Goal: Task Accomplishment & Management: Use online tool/utility

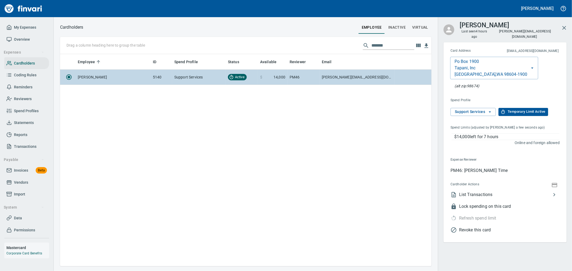
scroll to position [208, 367]
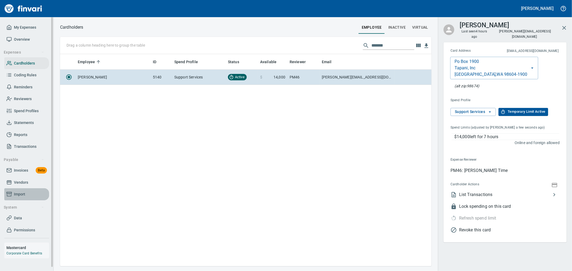
click at [25, 193] on span "Import" at bounding box center [26, 194] width 40 height 7
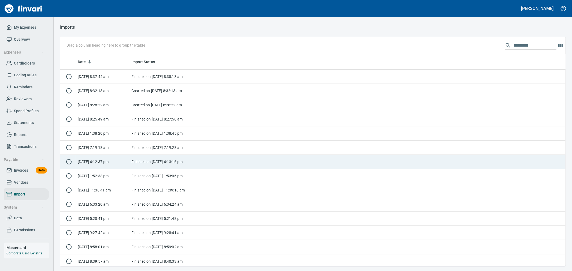
scroll to position [208, 497]
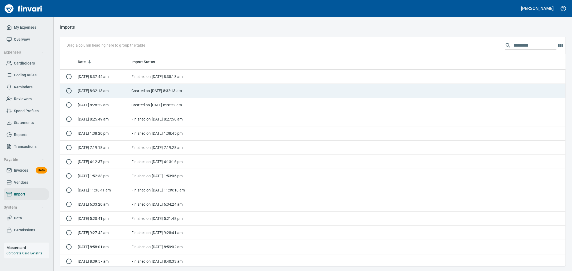
click at [174, 89] on td "Created on [DATE] 8:32:13 am" at bounding box center [162, 91] width 67 height 14
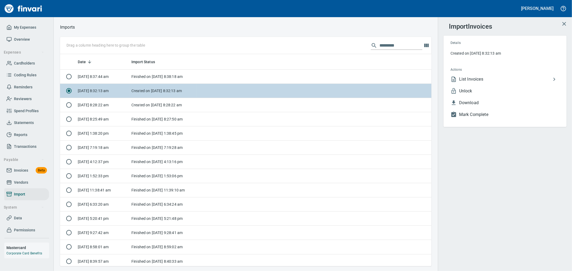
scroll to position [208, 362]
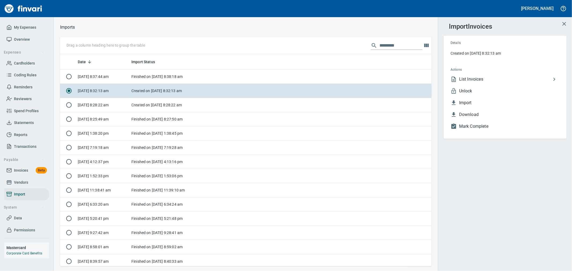
click at [473, 92] on span "Unlock" at bounding box center [509, 91] width 101 height 6
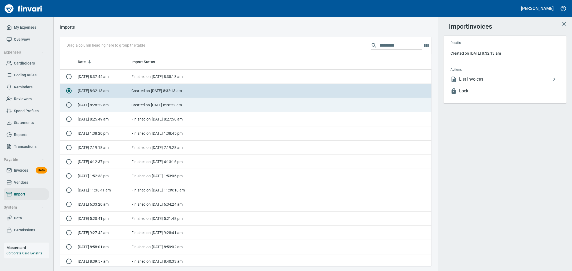
click at [226, 103] on td at bounding box center [313, 105] width 235 height 14
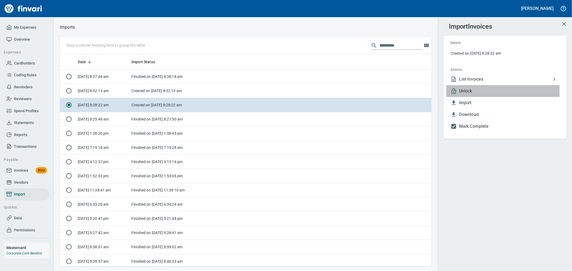
click at [473, 92] on span "Unlock" at bounding box center [509, 91] width 101 height 6
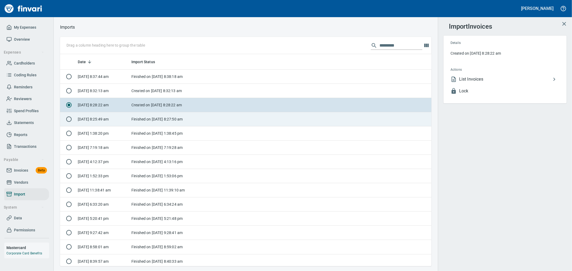
click at [151, 119] on td "Finished on [DATE] 8:27:50 am" at bounding box center [162, 119] width 67 height 14
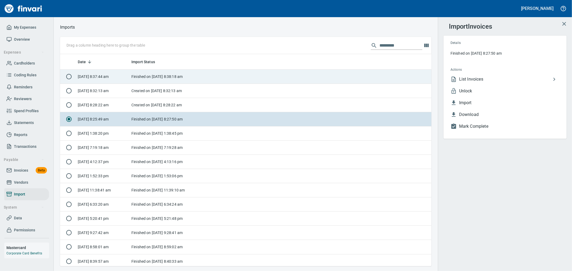
click at [155, 80] on td "Finished on [DATE] 8:38:18 am" at bounding box center [162, 77] width 67 height 14
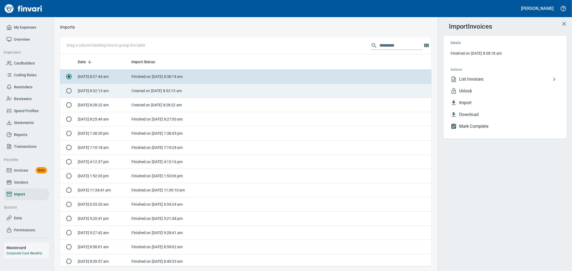
click at [154, 87] on td "Created on [DATE] 8:32:13 am" at bounding box center [162, 91] width 67 height 14
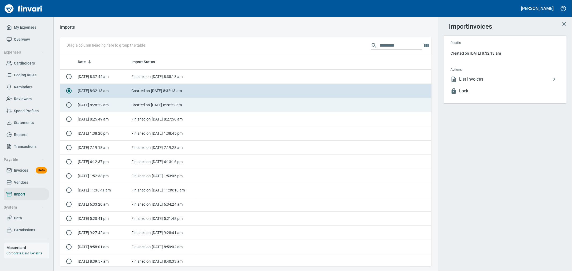
click at [157, 108] on td "Created on [DATE] 8:28:22 am" at bounding box center [162, 105] width 67 height 14
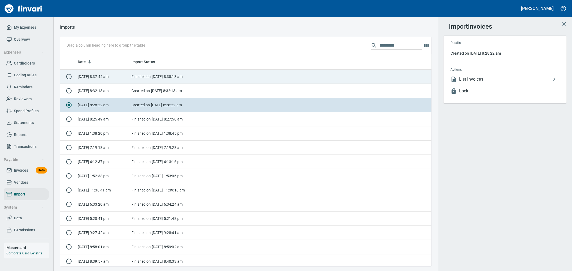
click at [164, 80] on td "Finished on [DATE] 8:38:18 am" at bounding box center [162, 77] width 67 height 14
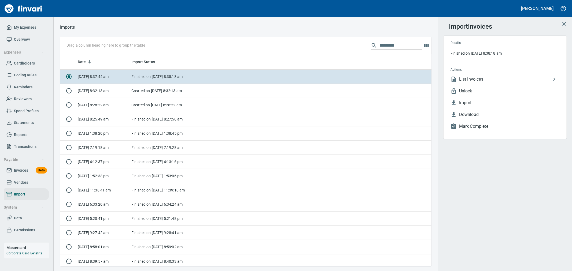
click at [469, 92] on span "Unlock" at bounding box center [509, 91] width 101 height 6
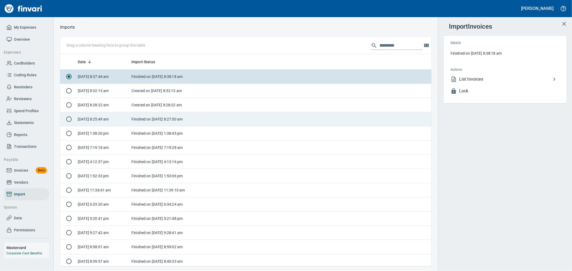
click at [183, 120] on td "Finished on [DATE] 8:27:50 am" at bounding box center [162, 119] width 67 height 14
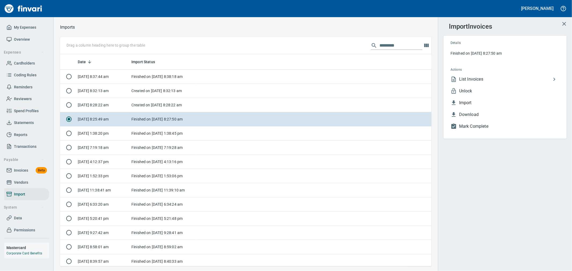
click at [478, 89] on span "Unlock" at bounding box center [509, 91] width 101 height 6
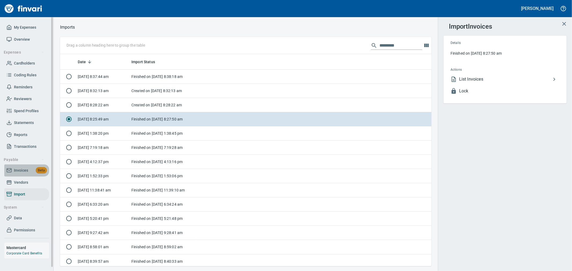
click at [22, 168] on span "Invoices" at bounding box center [21, 170] width 14 height 7
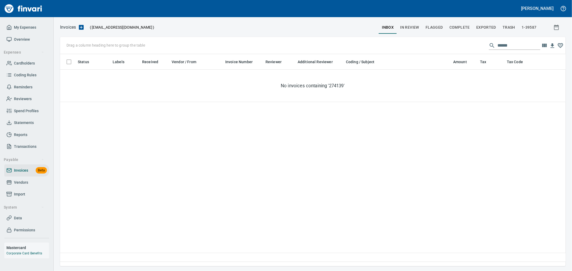
click at [456, 28] on span "Complete" at bounding box center [459, 27] width 20 height 7
click at [409, 39] on div "Drag a column heading here to group the table ****** Import All" at bounding box center [312, 45] width 505 height 17
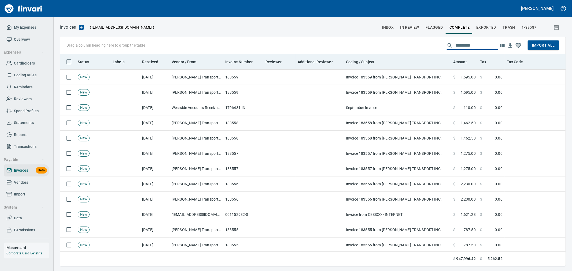
scroll to position [203, 497]
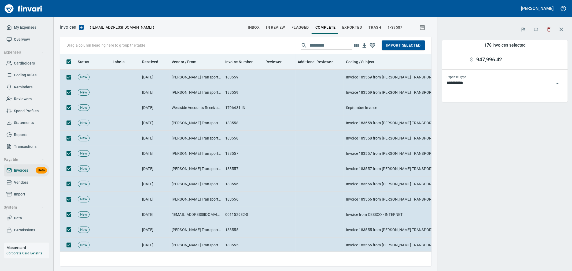
scroll to position [203, 362]
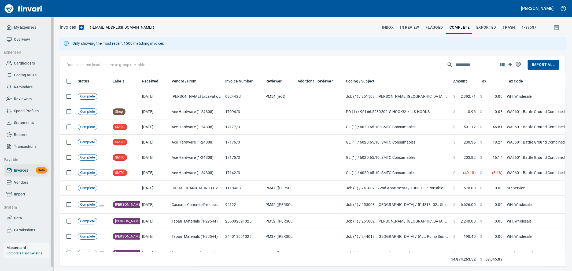
scroll to position [184, 497]
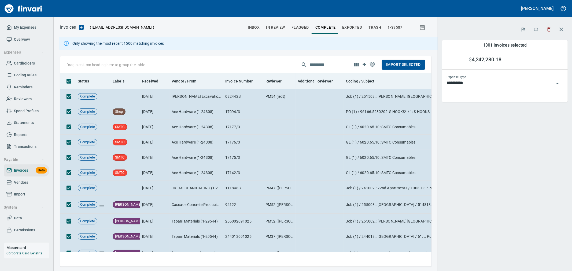
scroll to position [184, 362]
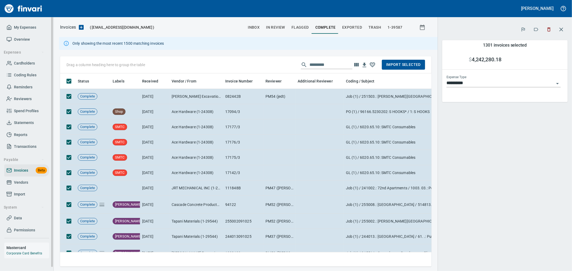
click at [24, 191] on span "Import" at bounding box center [19, 194] width 11 height 7
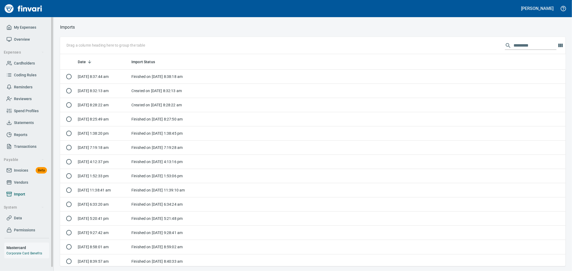
scroll to position [208, 497]
click at [24, 171] on span "Invoices" at bounding box center [21, 170] width 14 height 7
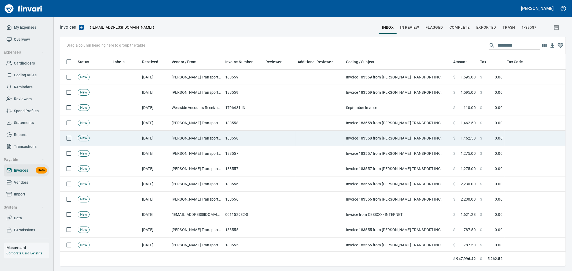
scroll to position [203, 497]
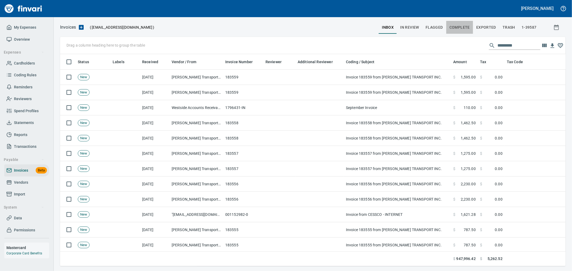
click at [461, 26] on span "Complete" at bounding box center [459, 27] width 20 height 7
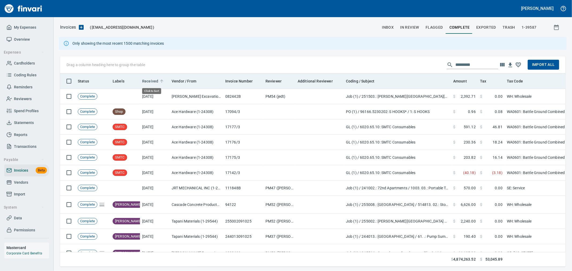
scroll to position [184, 497]
click at [146, 80] on span "Received" at bounding box center [150, 81] width 16 height 6
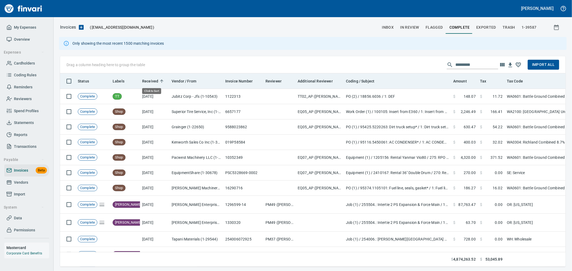
click at [146, 80] on span "Received" at bounding box center [150, 81] width 16 height 6
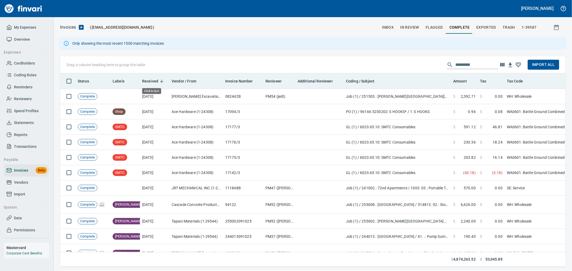
click at [146, 80] on span "Received" at bounding box center [150, 81] width 16 height 6
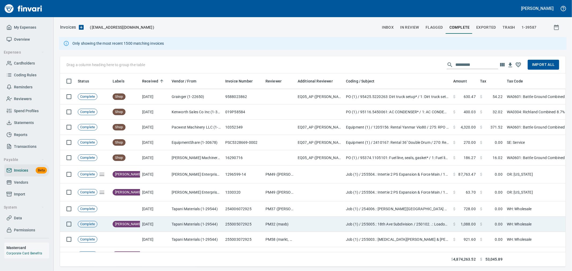
scroll to position [60, 0]
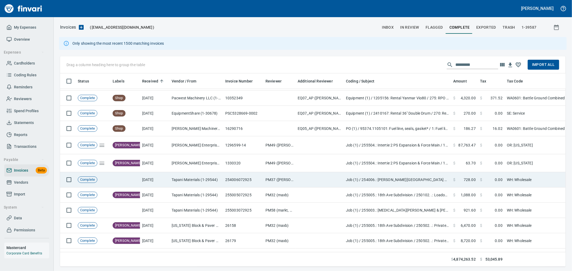
click at [166, 180] on td "[DATE]" at bounding box center [154, 179] width 29 height 15
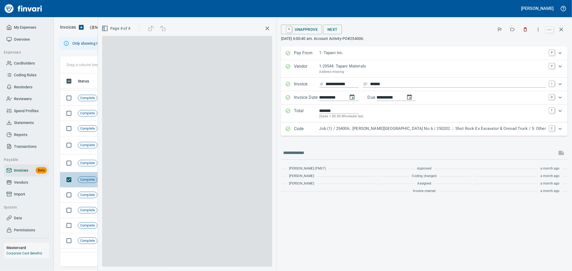
scroll to position [184, 496]
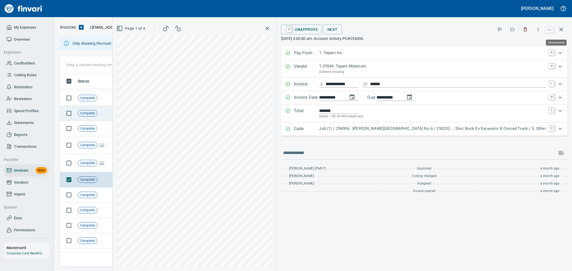
click at [557, 31] on button "button" at bounding box center [561, 29] width 13 height 13
